Goal: Information Seeking & Learning: Learn about a topic

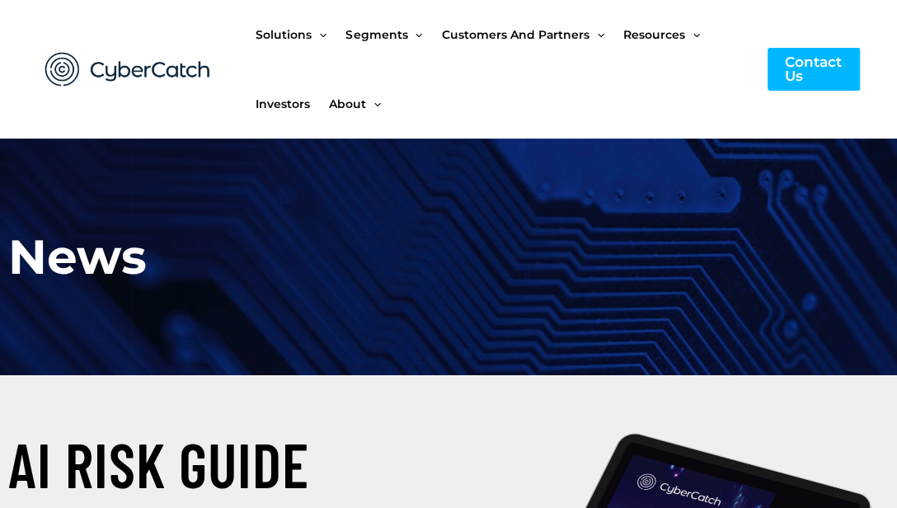
click at [413, 122] on ul "Solutions Menu Toggle US Compliance Manager Canada Compliance Manager EU Compli…" at bounding box center [502, 69] width 495 height 138
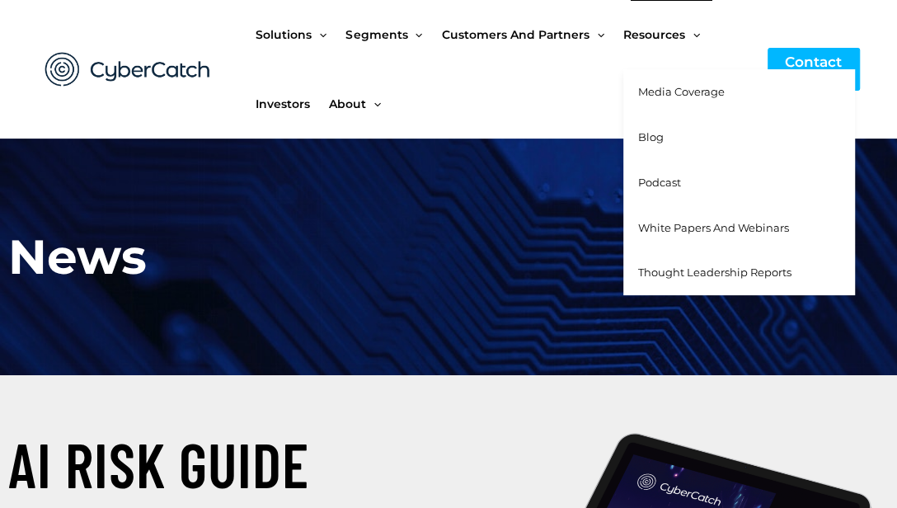
click at [687, 269] on span "Thought Leadership Reports" at bounding box center [714, 271] width 153 height 13
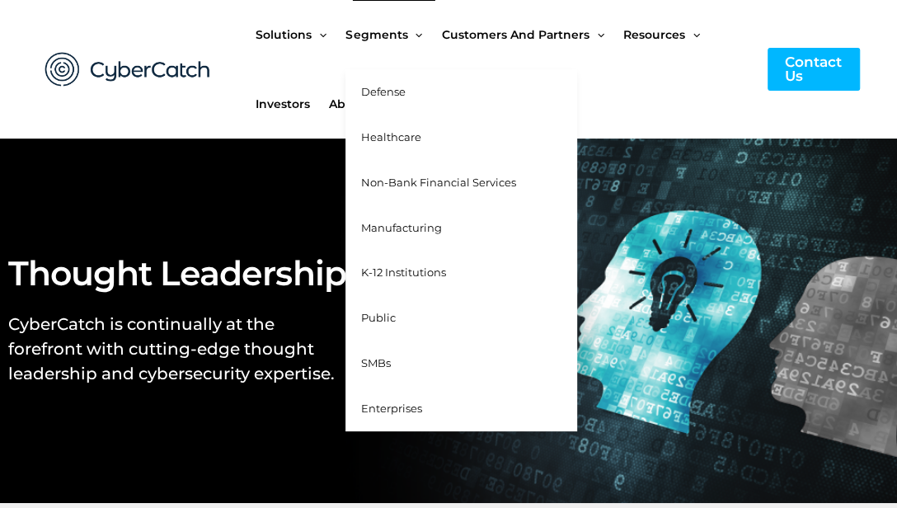
click at [404, 134] on span "Healthcare" at bounding box center [390, 136] width 60 height 13
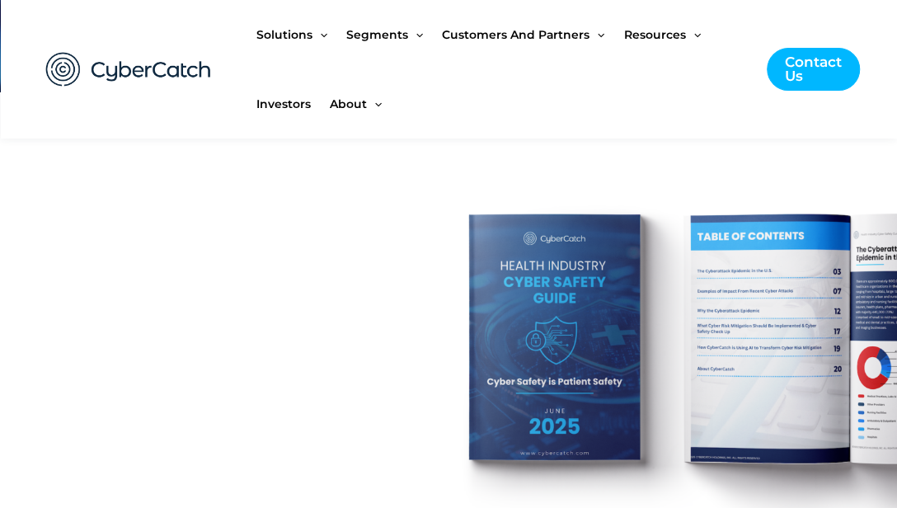
scroll to position [5096, 0]
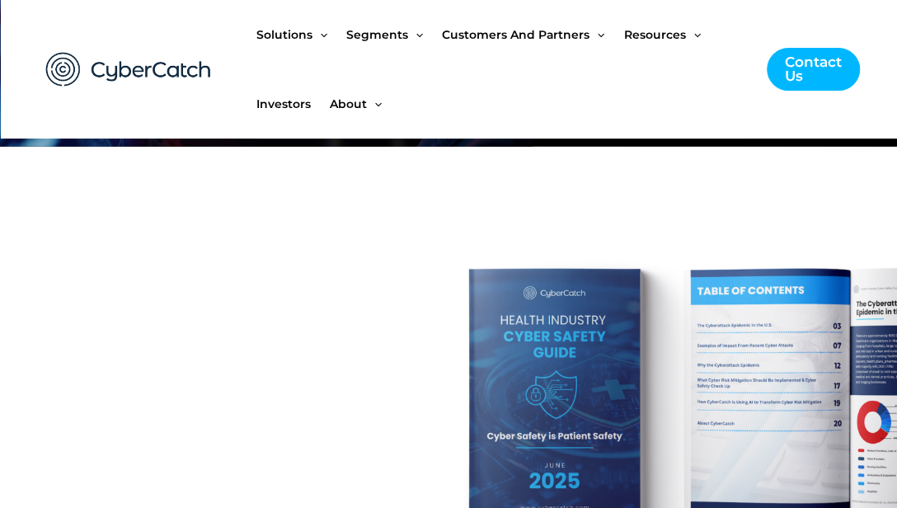
click at [563, 349] on img at bounding box center [746, 419] width 578 height 341
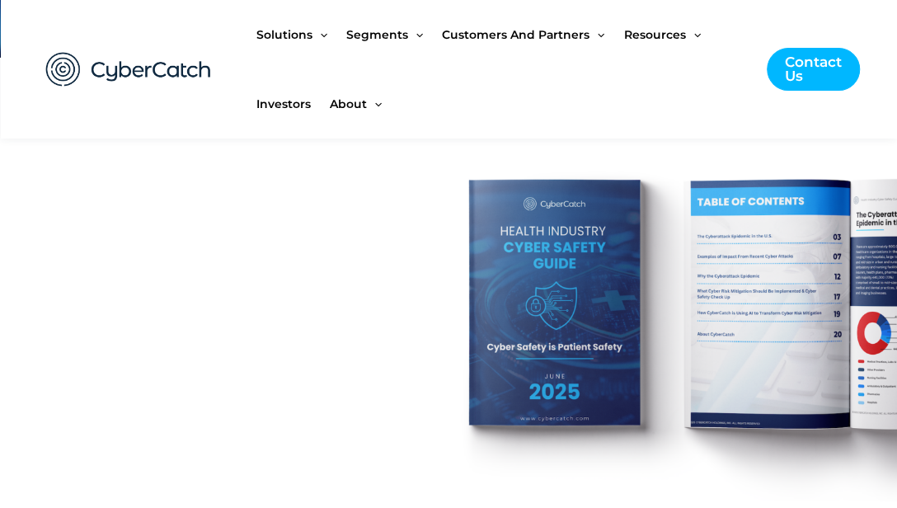
scroll to position [5190, 0]
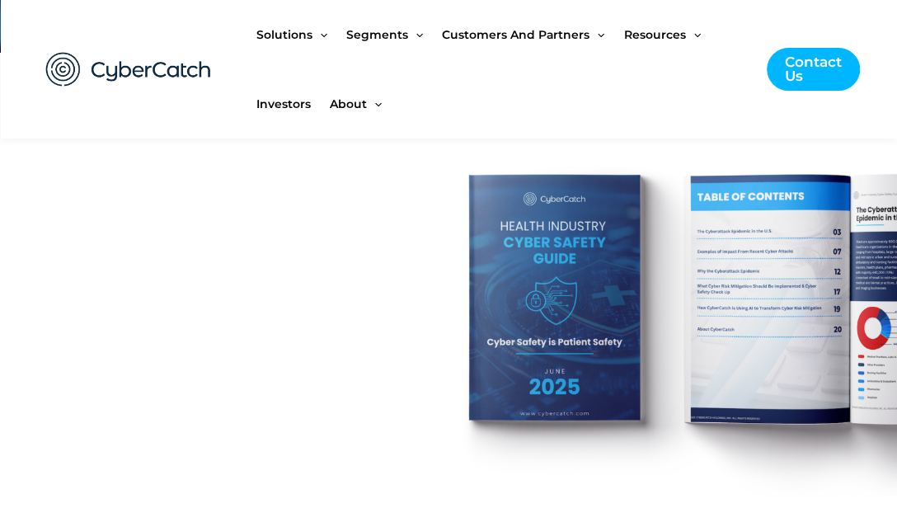
click at [249, 68] on div "Solutions Menu Toggle US Compliance Manager Canada Compliance Manager EU Compli…" at bounding box center [445, 69] width 830 height 138
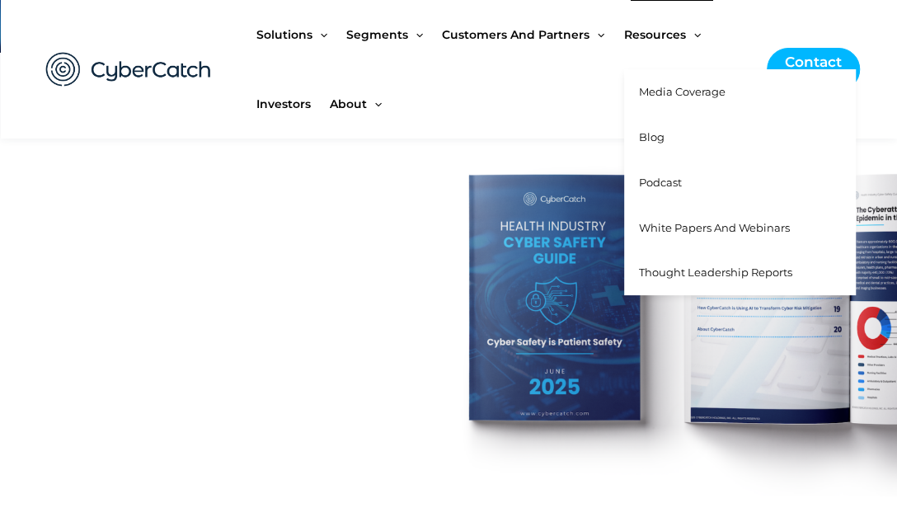
click at [679, 234] on link "White Papers and Webinars" at bounding box center [740, 227] width 232 height 45
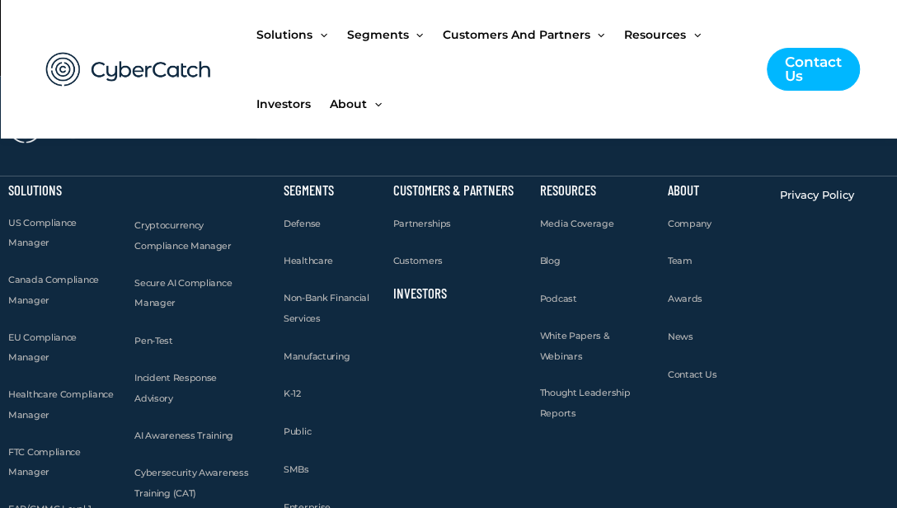
scroll to position [1857, 0]
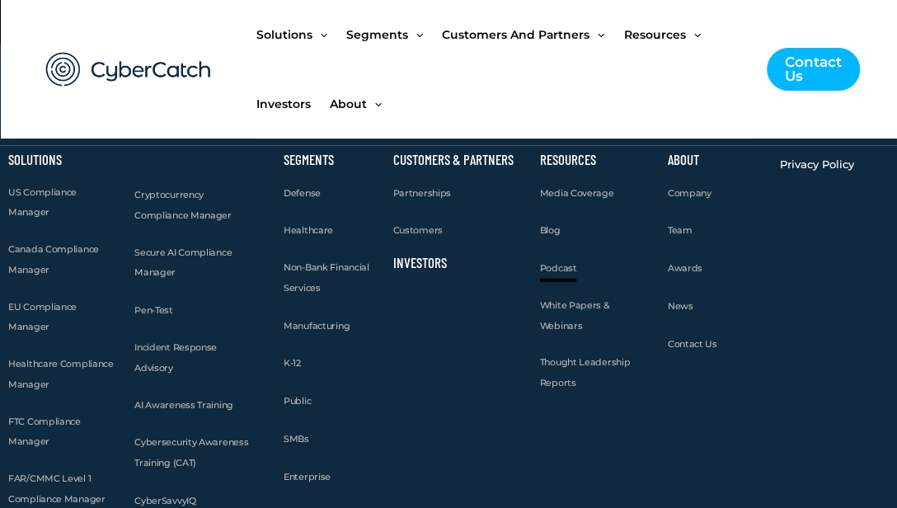
click at [564, 267] on span "Podcast" at bounding box center [558, 268] width 37 height 12
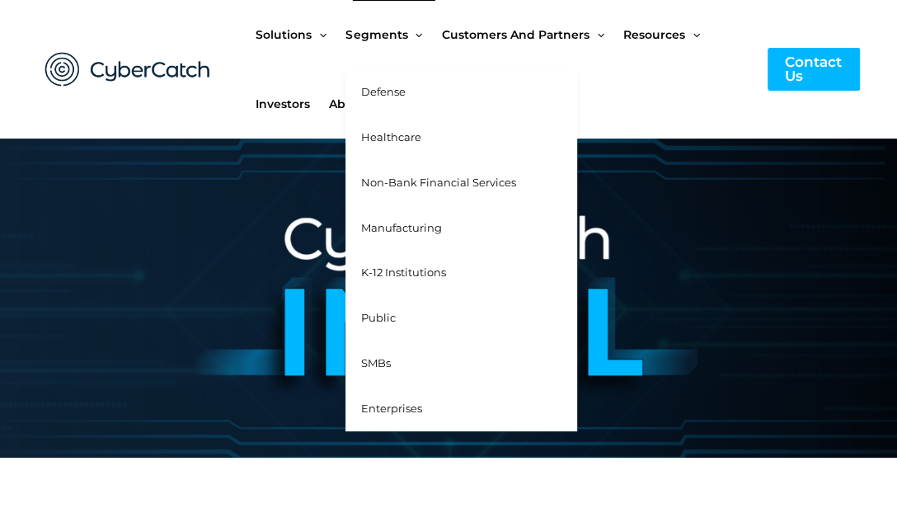
click at [371, 361] on span "SMBs" at bounding box center [375, 362] width 30 height 13
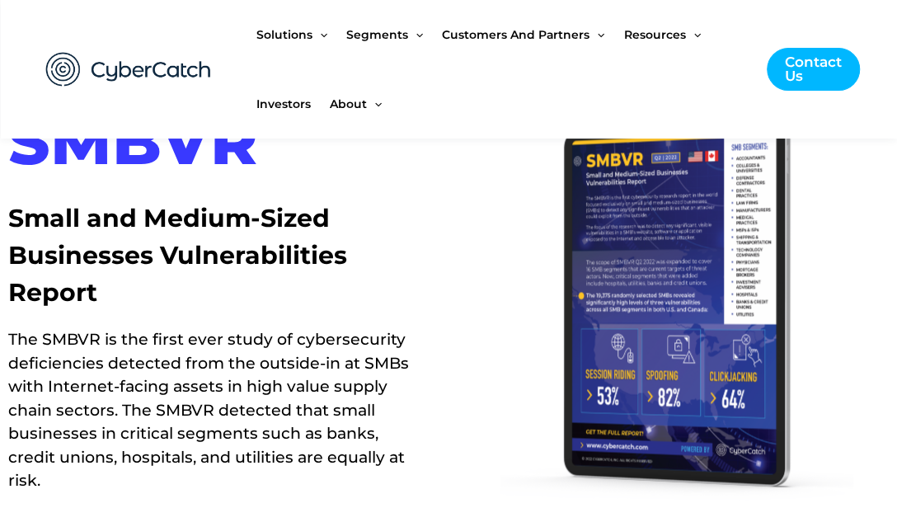
scroll to position [1102, 0]
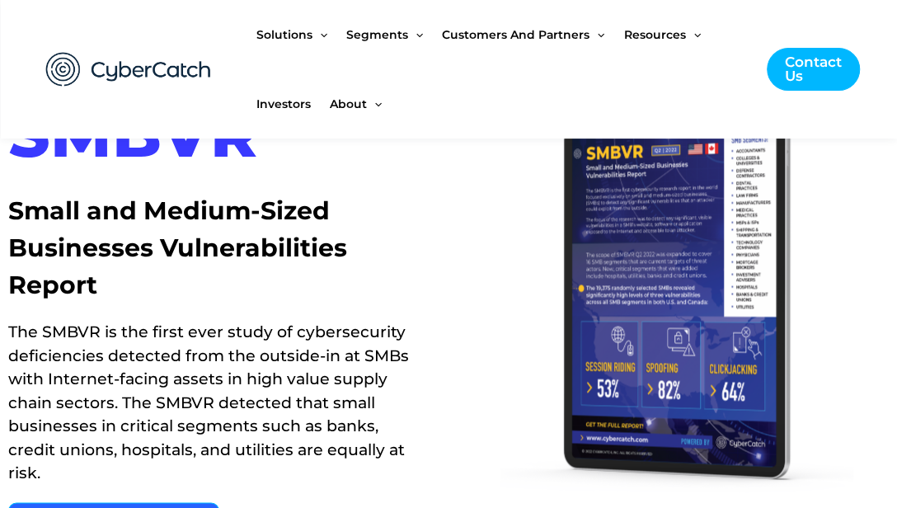
click at [452, 131] on ul "Solutions Menu Toggle US Compliance Manager Canada Compliance Manager EU Compli…" at bounding box center [503, 69] width 494 height 138
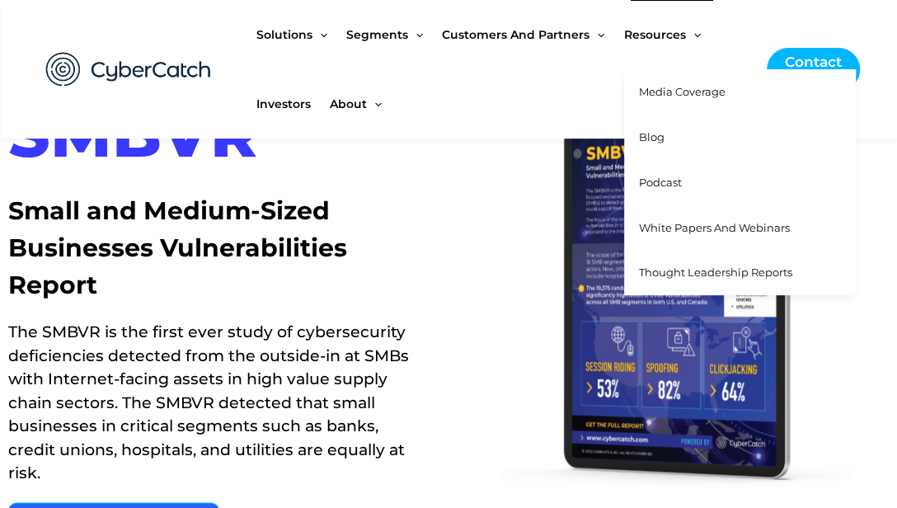
click at [671, 91] on span "Media Coverage" at bounding box center [682, 91] width 87 height 13
